Goal: Transaction & Acquisition: Book appointment/travel/reservation

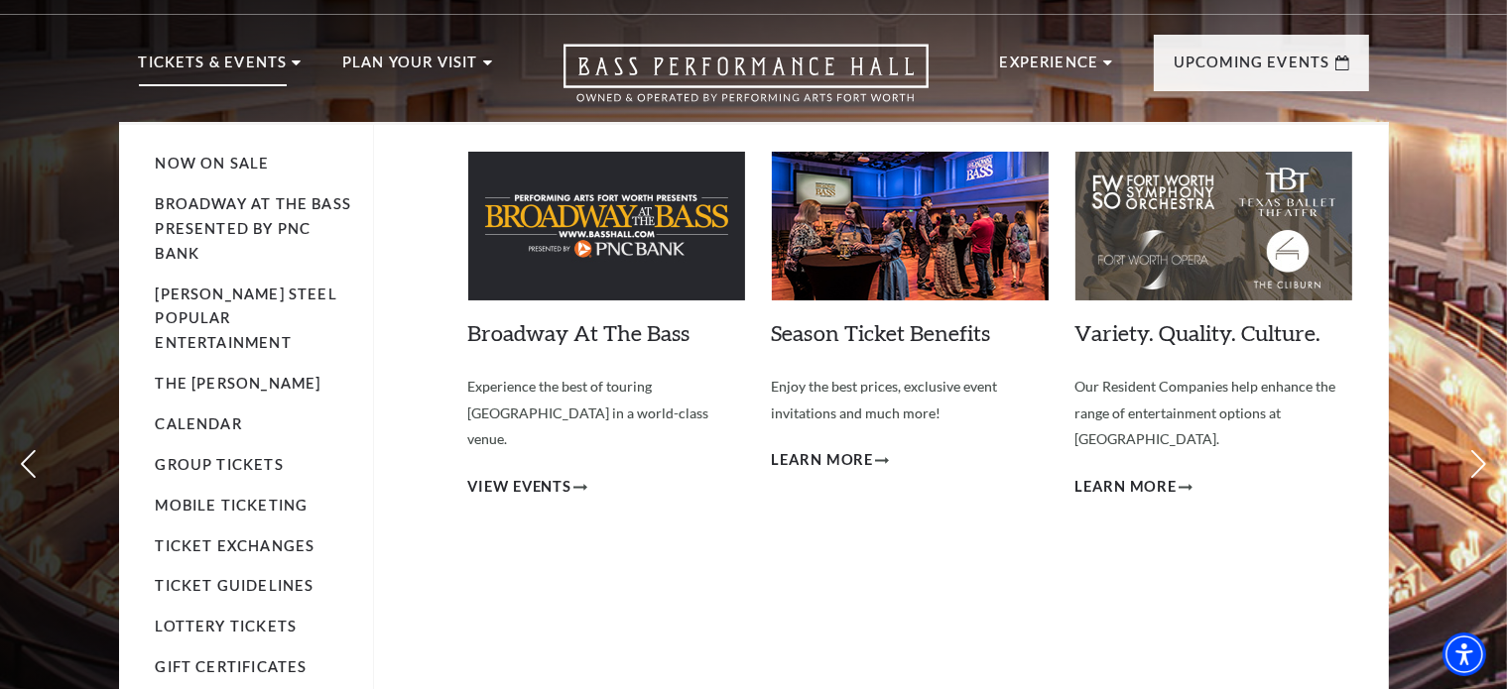
scroll to position [34, 0]
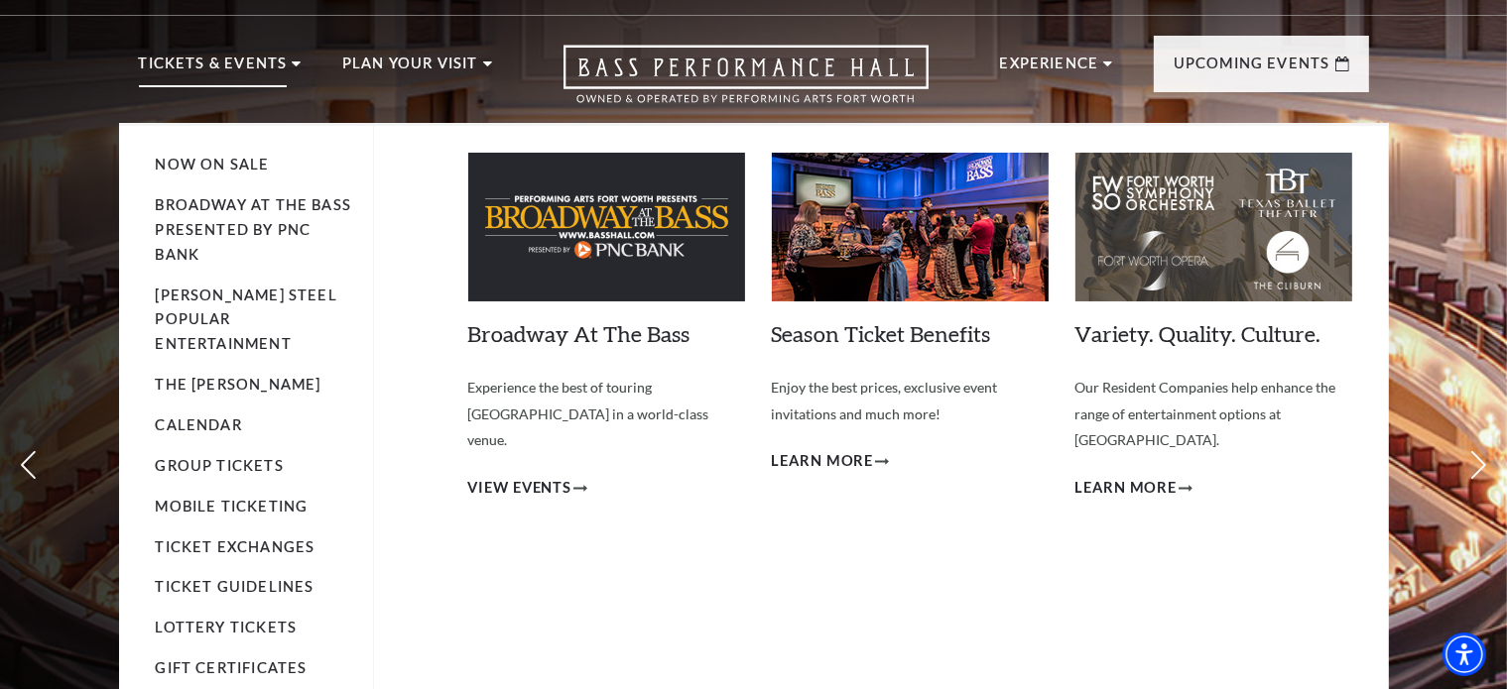
click at [592, 266] on img at bounding box center [606, 227] width 277 height 149
click at [589, 336] on link "Broadway At The Bass" at bounding box center [579, 333] width 222 height 27
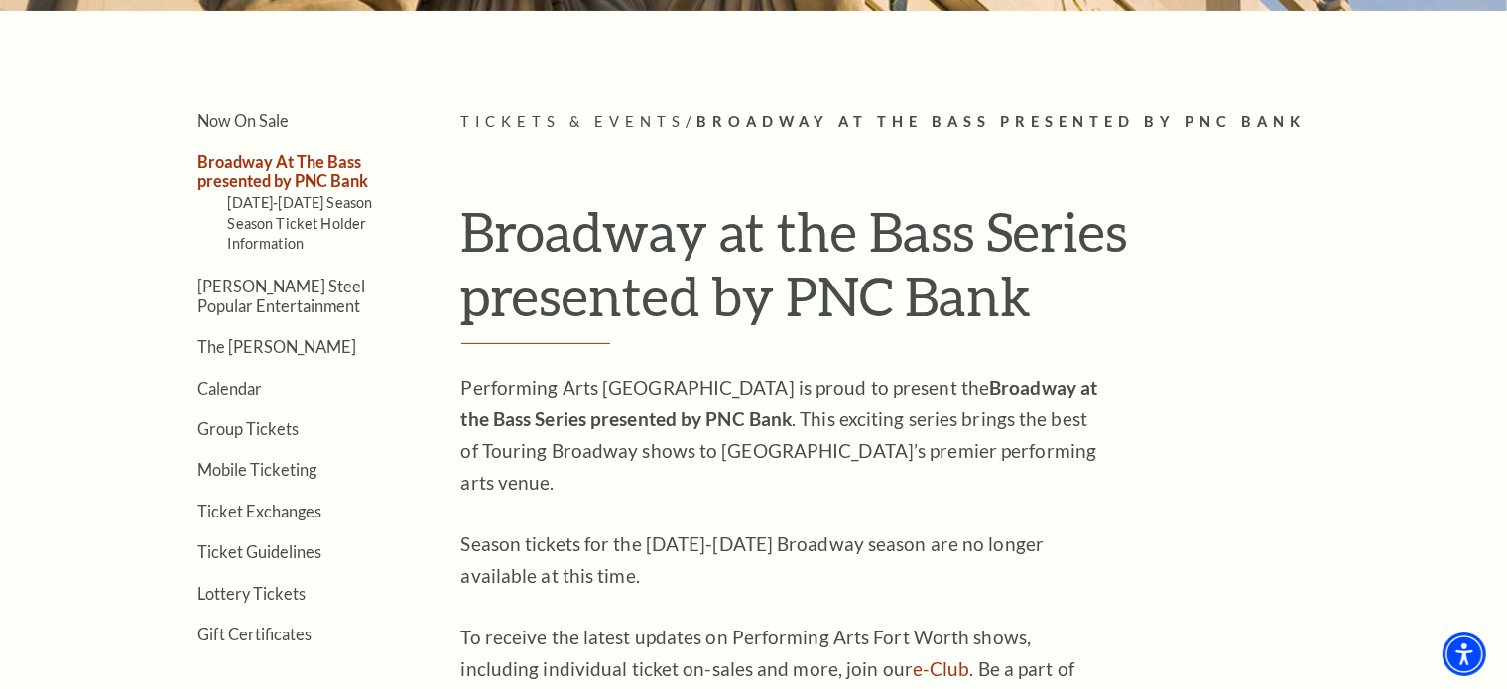
scroll to position [448, 0]
click at [1210, 299] on h1 "Broadway at the Bass Series presented by PNC Bank" at bounding box center [915, 271] width 908 height 146
